Goal: Navigation & Orientation: Find specific page/section

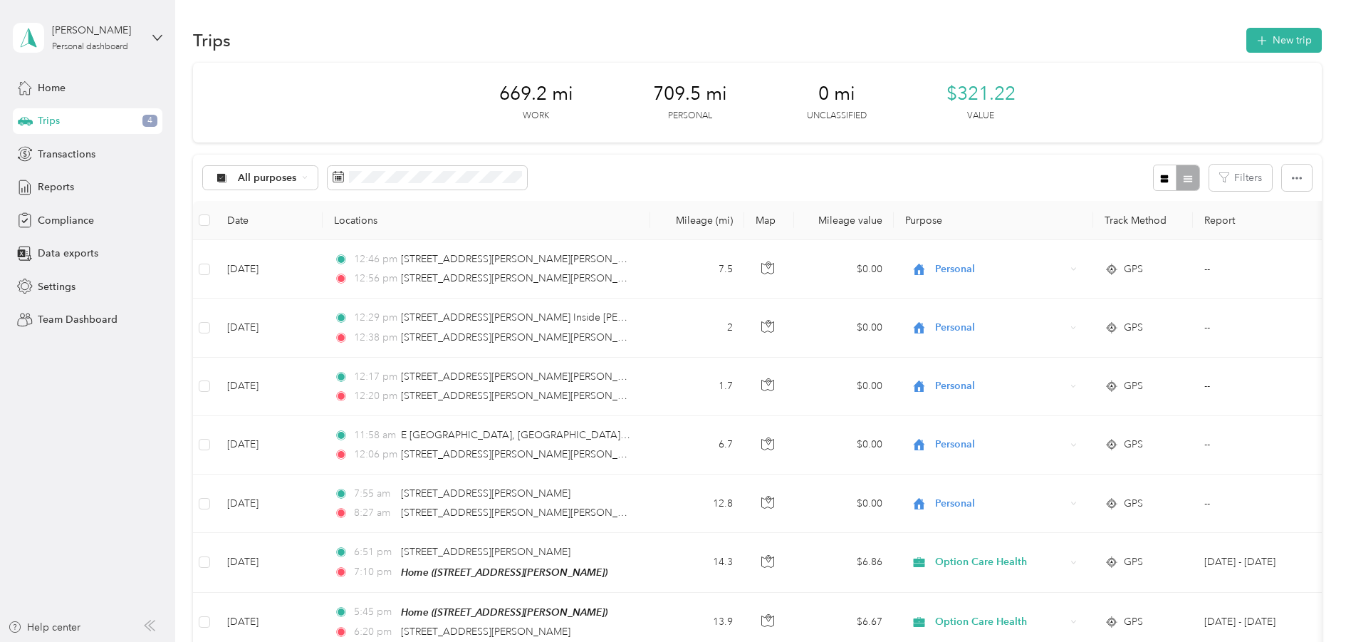
click at [55, 118] on span "Trips" at bounding box center [49, 120] width 22 height 15
click at [61, 89] on span "Home" at bounding box center [52, 87] width 28 height 15
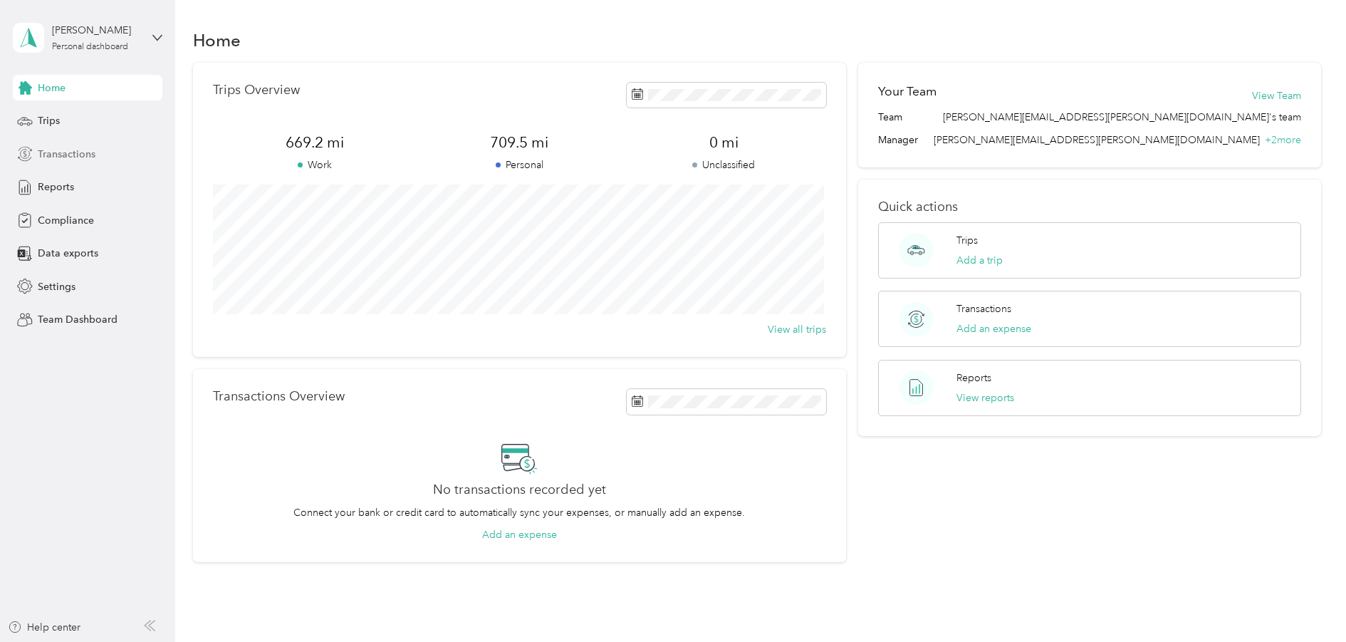
click at [85, 151] on span "Transactions" at bounding box center [67, 154] width 58 height 15
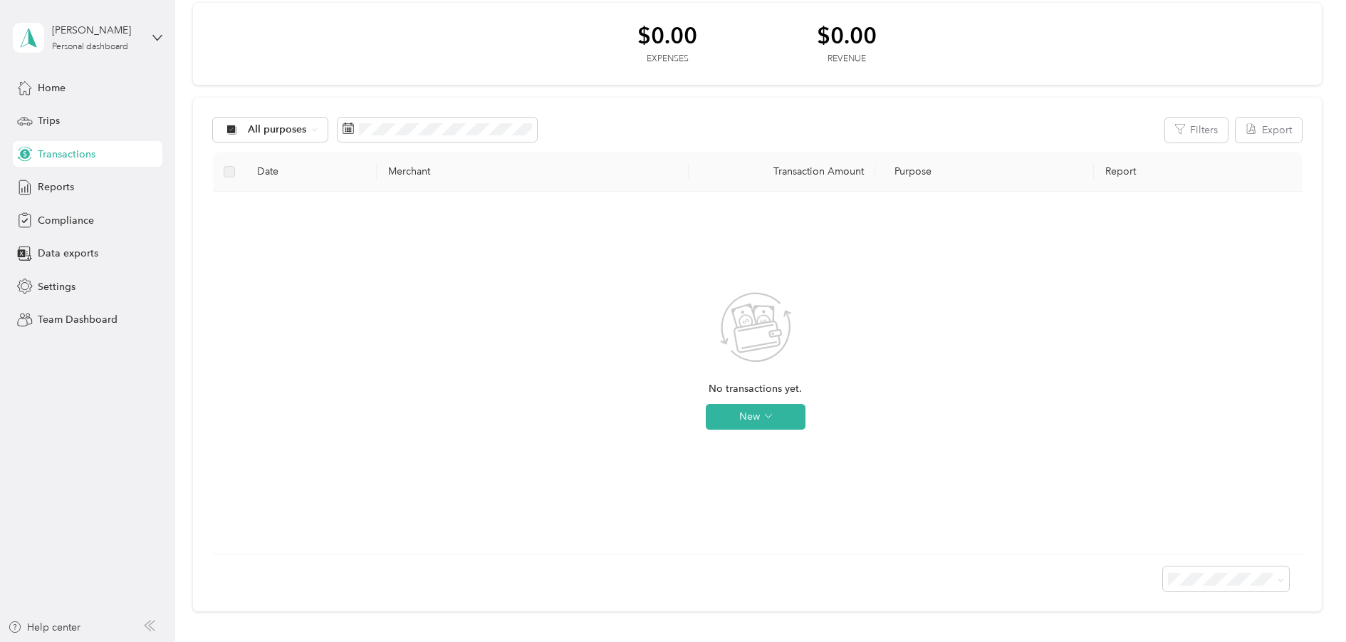
scroll to position [177, 0]
